Goal: Task Accomplishment & Management: Complete application form

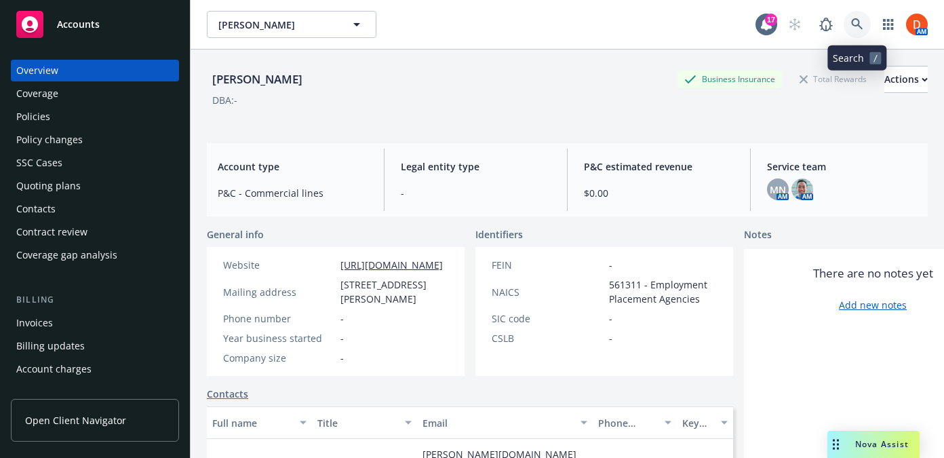
click at [847, 31] on link at bounding box center [857, 24] width 27 height 27
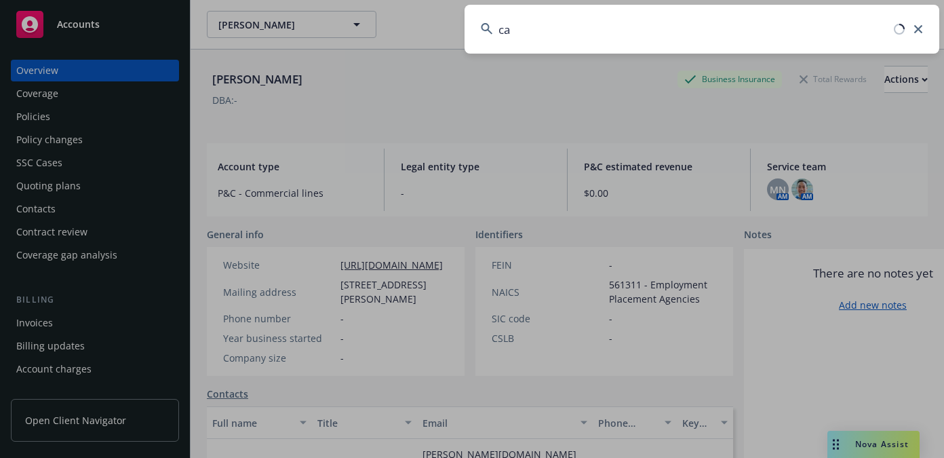
type input "c"
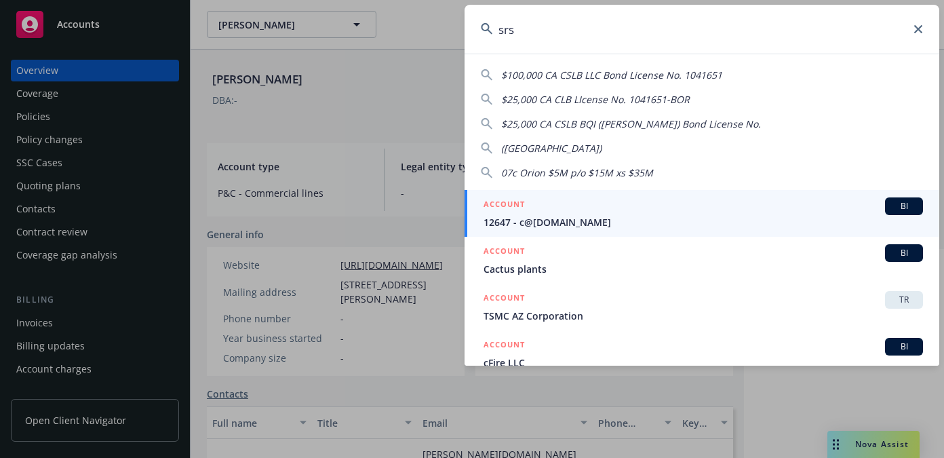
type input "srsc"
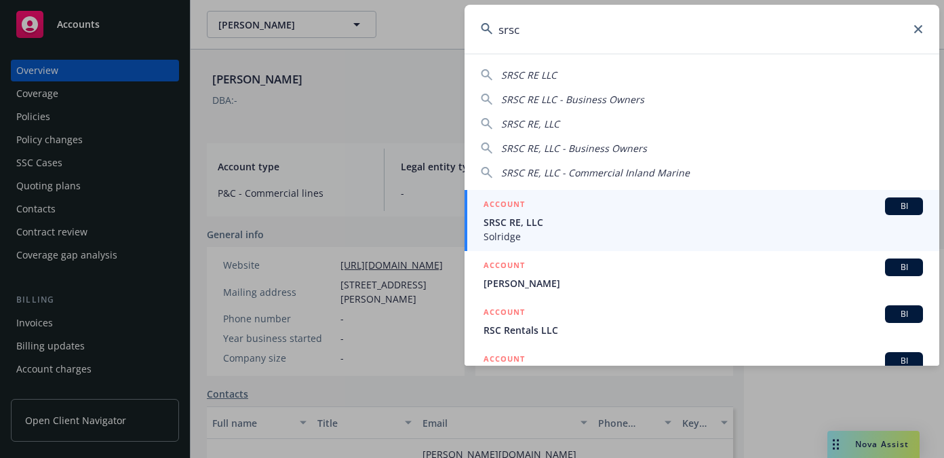
click at [619, 227] on span "SRSC RE, LLC" at bounding box center [704, 222] width 440 height 14
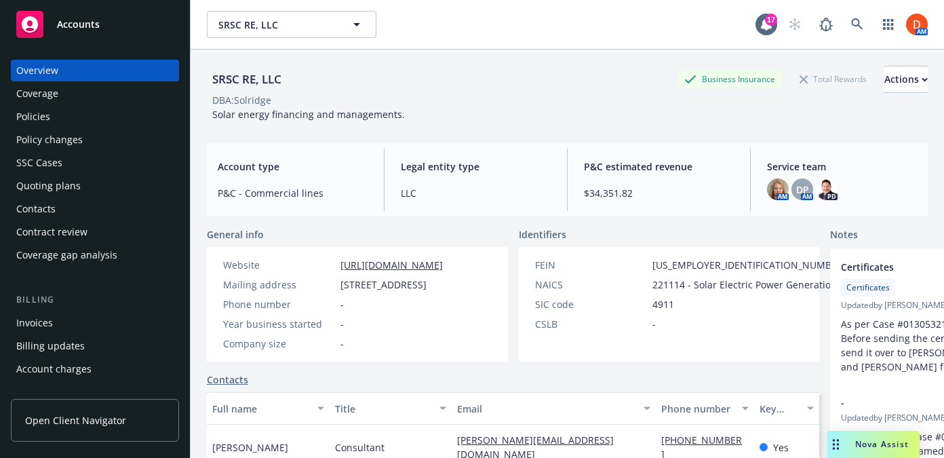
click at [105, 330] on div "Invoices" at bounding box center [94, 323] width 157 height 22
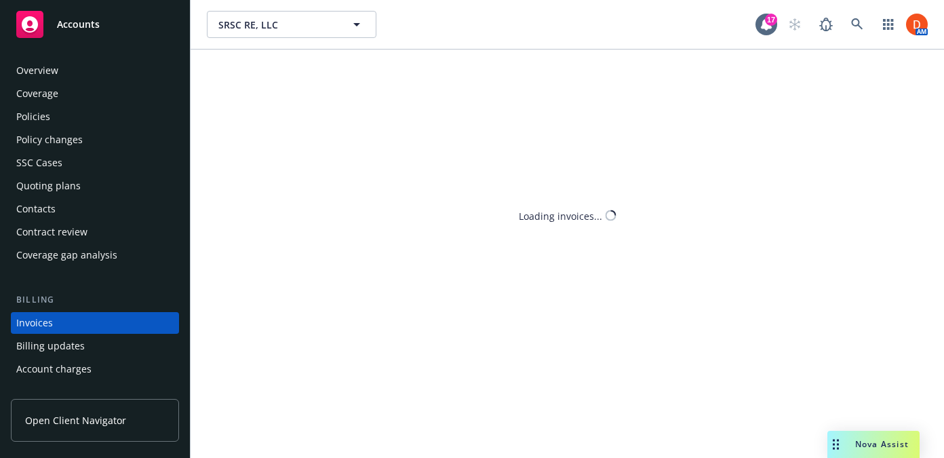
scroll to position [72, 0]
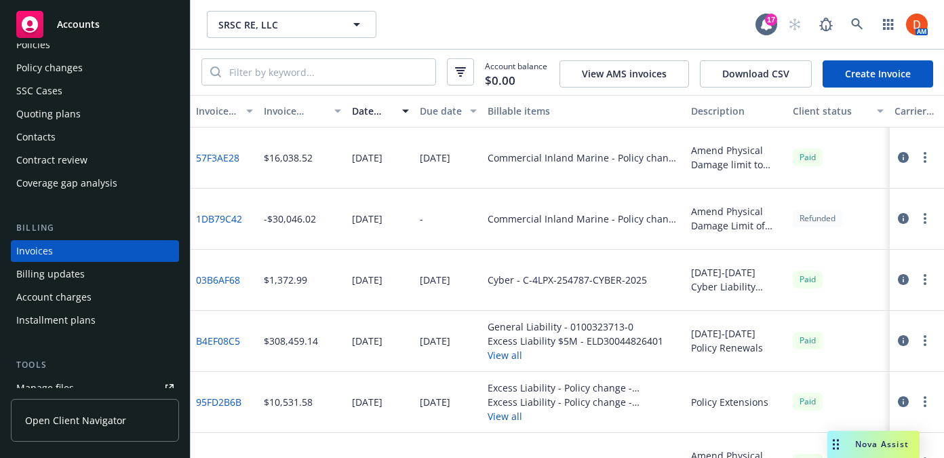
click at [897, 76] on link "Create Invoice" at bounding box center [878, 73] width 111 height 27
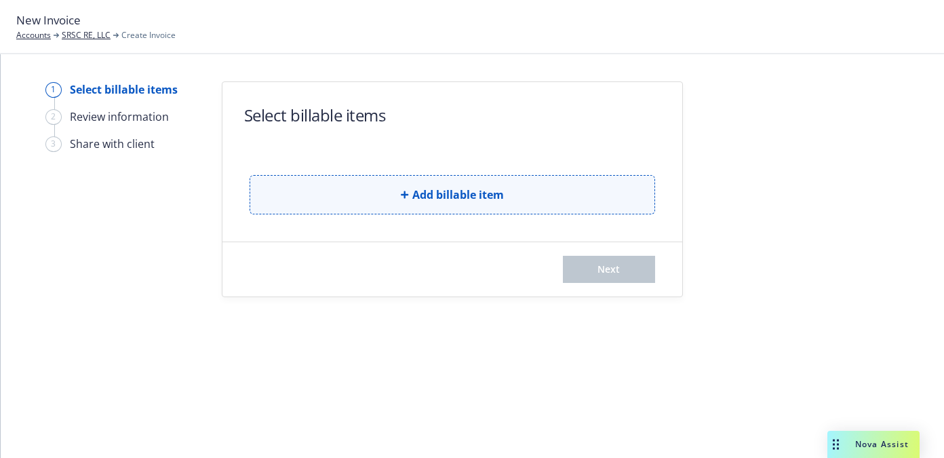
click at [569, 185] on button "Add billable item" at bounding box center [453, 194] width 406 height 39
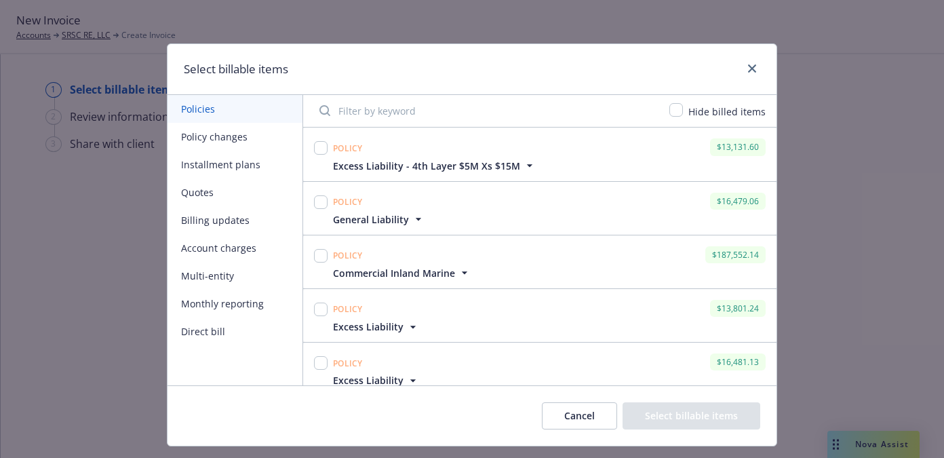
click at [213, 136] on button "Policy changes" at bounding box center [235, 137] width 135 height 28
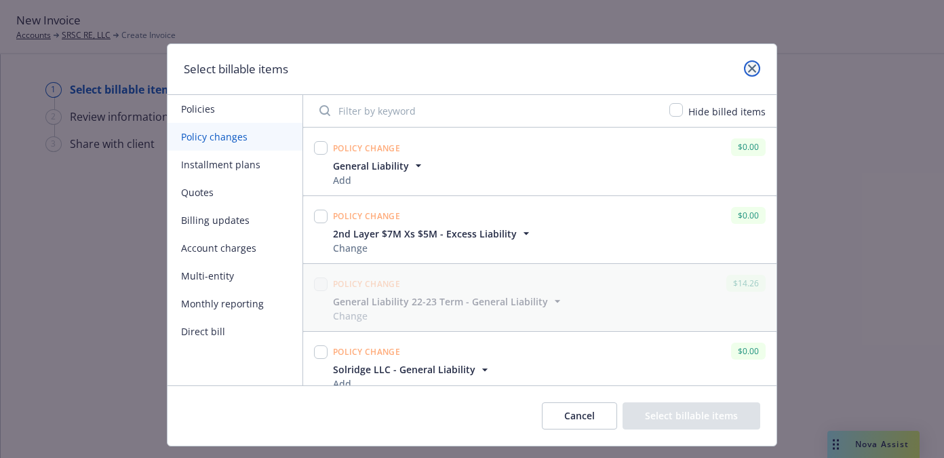
click at [747, 66] on link "close" at bounding box center [752, 68] width 16 height 16
